Goal: Information Seeking & Learning: Learn about a topic

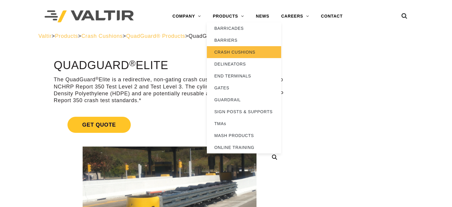
click at [257, 51] on link "CRASH CUSHIONS" at bounding box center [244, 52] width 74 height 12
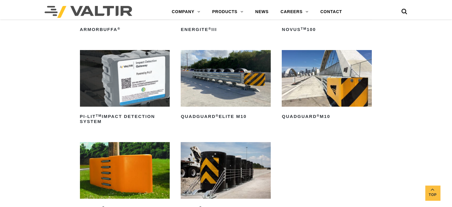
scroll to position [149, 0]
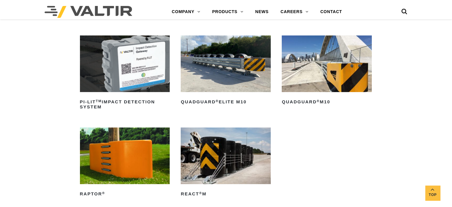
click at [299, 62] on img at bounding box center [327, 63] width 90 height 56
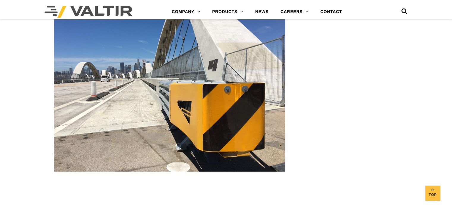
scroll to position [892, 0]
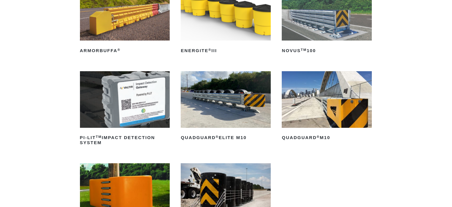
scroll to position [119, 0]
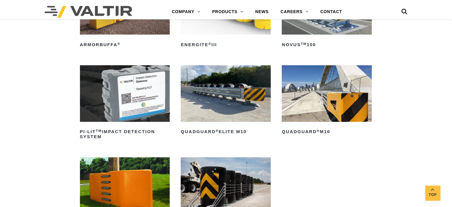
click at [221, 89] on img at bounding box center [226, 93] width 90 height 56
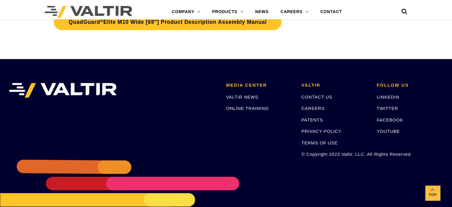
scroll to position [2935, 0]
